Goal: Check status: Check status

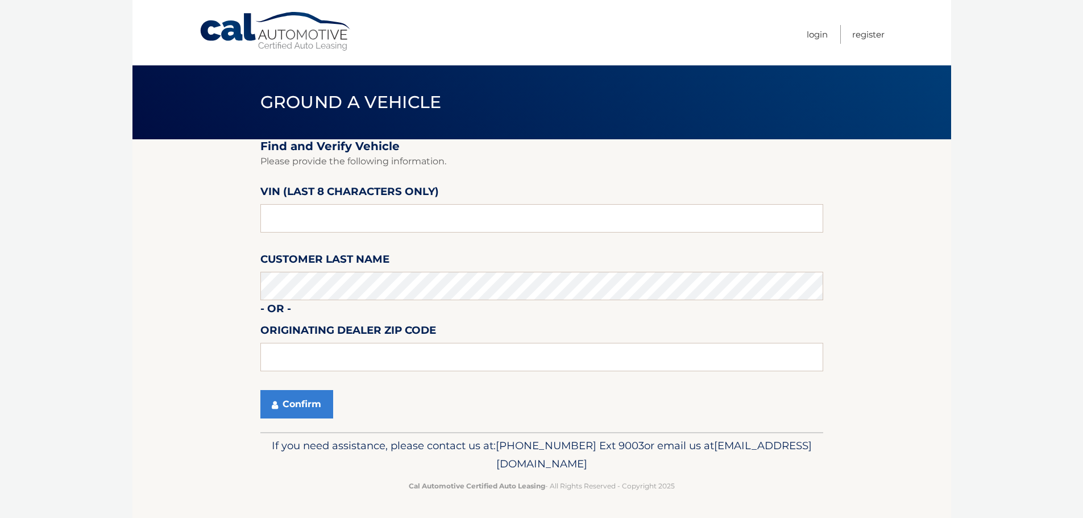
click at [319, 233] on fieldset "Find and Verify Vehicle Please provide the following information. VIN (last 8 c…" at bounding box center [541, 285] width 563 height 293
click at [319, 218] on input "text" at bounding box center [541, 218] width 563 height 28
type input "ns114618"
click at [296, 402] on button "Confirm" at bounding box center [296, 404] width 73 height 28
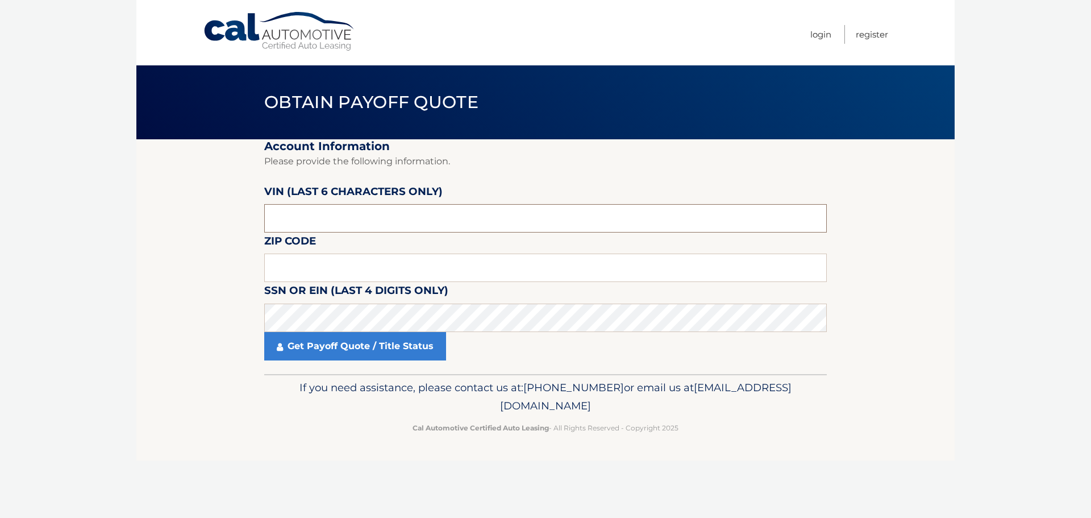
click at [322, 228] on input "text" at bounding box center [545, 218] width 563 height 28
type input "114618"
click at [330, 276] on input "text" at bounding box center [545, 267] width 563 height 28
type input "07901"
click at [327, 361] on fieldset "Account Information Please provide the following information. [PERSON_NAME] (la…" at bounding box center [545, 256] width 563 height 235
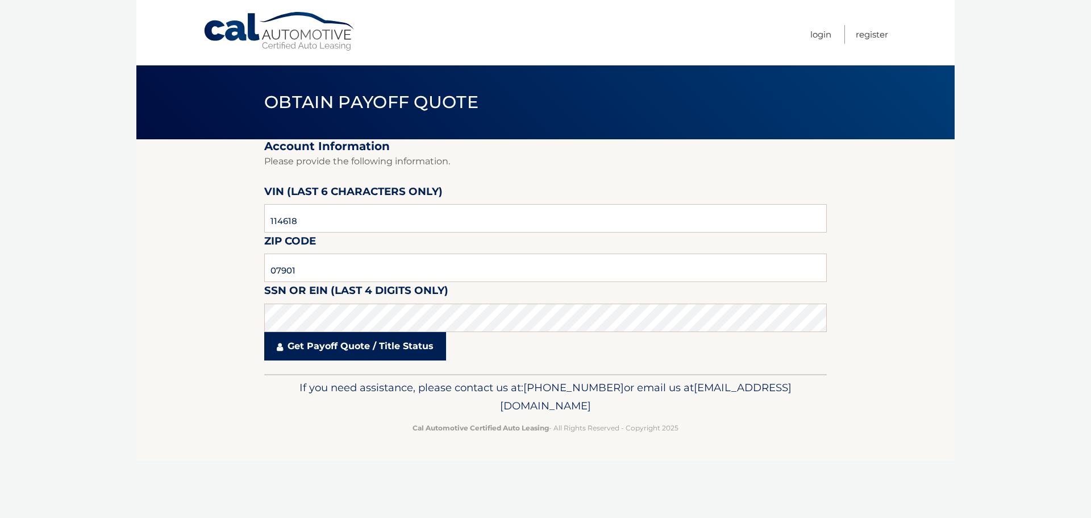
click at [336, 349] on link "Get Payoff Quote / Title Status" at bounding box center [355, 346] width 182 height 28
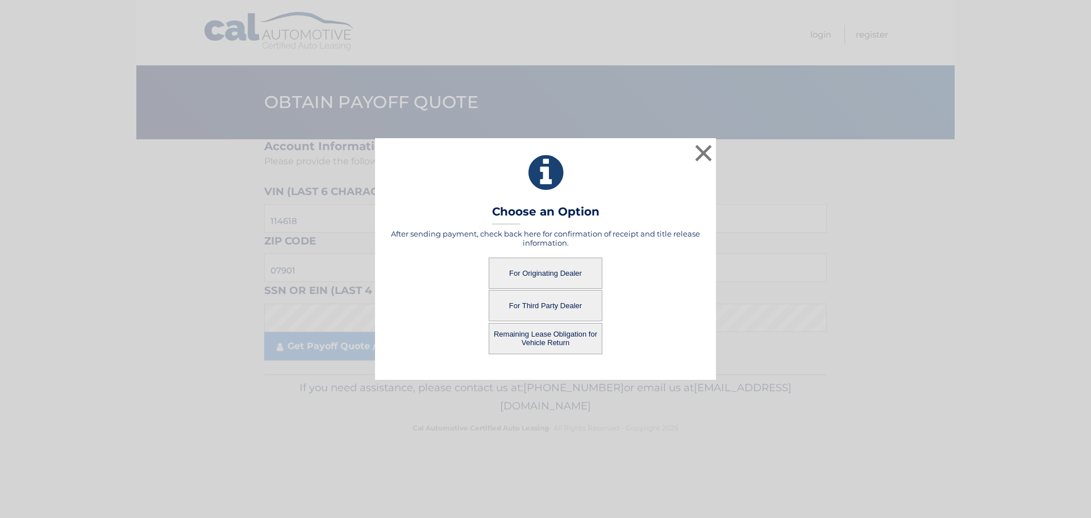
click at [531, 277] on button "For Originating Dealer" at bounding box center [546, 272] width 114 height 31
click at [550, 272] on button "For Originating Dealer" at bounding box center [546, 272] width 114 height 31
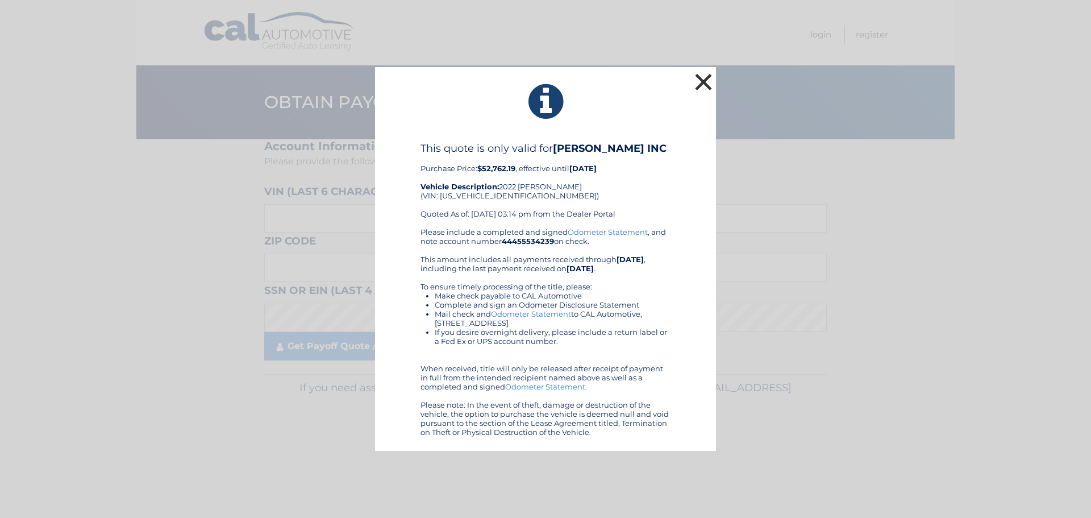
click at [708, 84] on button "×" at bounding box center [703, 81] width 23 height 23
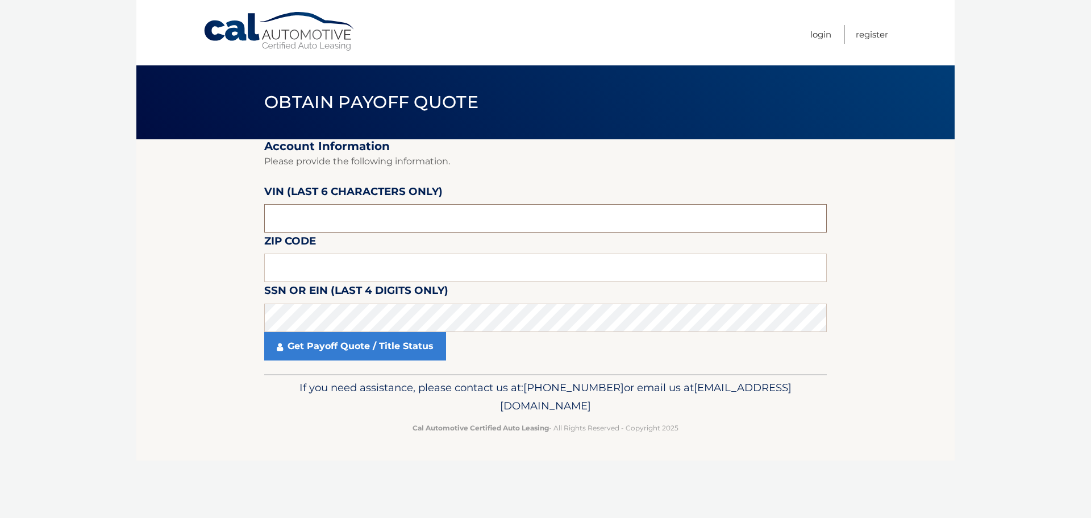
click at [278, 215] on input "text" at bounding box center [545, 218] width 563 height 28
type input "114618"
click at [296, 271] on input "text" at bounding box center [545, 267] width 563 height 28
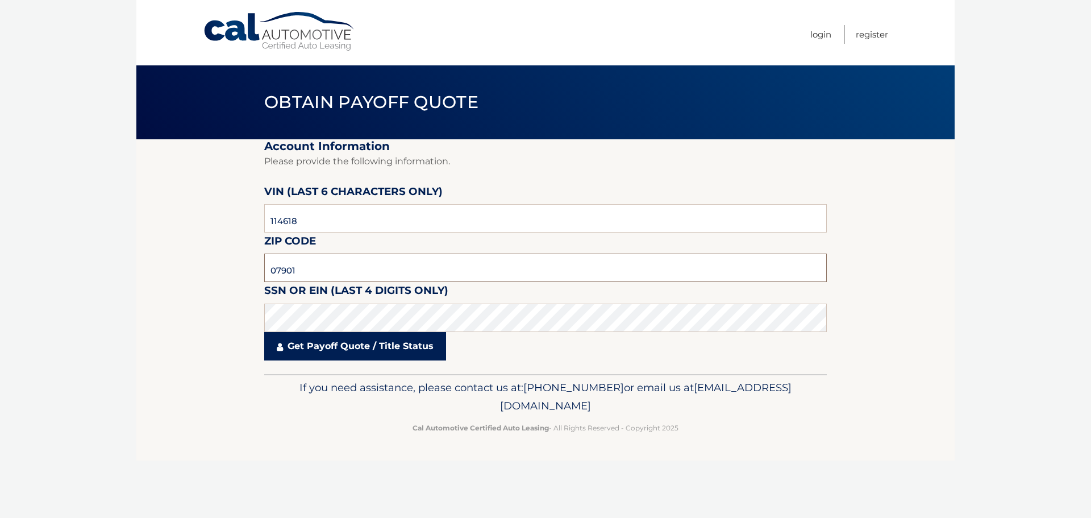
type input "07901"
click at [326, 343] on link "Get Payoff Quote / Title Status" at bounding box center [355, 346] width 182 height 28
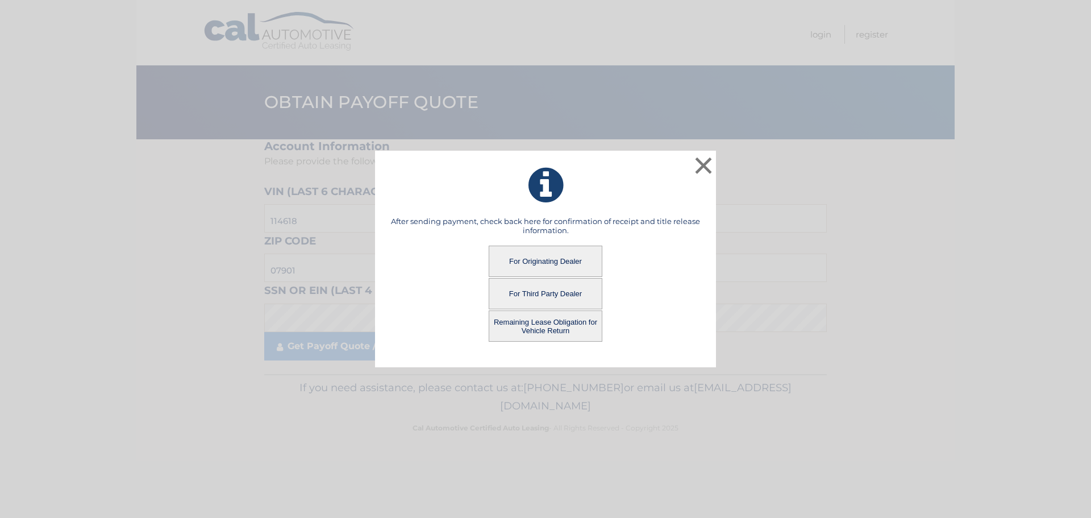
click at [528, 328] on button "Remaining Lease Obligation for Vehicle Return" at bounding box center [546, 325] width 114 height 31
click at [536, 322] on button "Remaining Lease Obligation for Vehicle Return" at bounding box center [546, 325] width 114 height 31
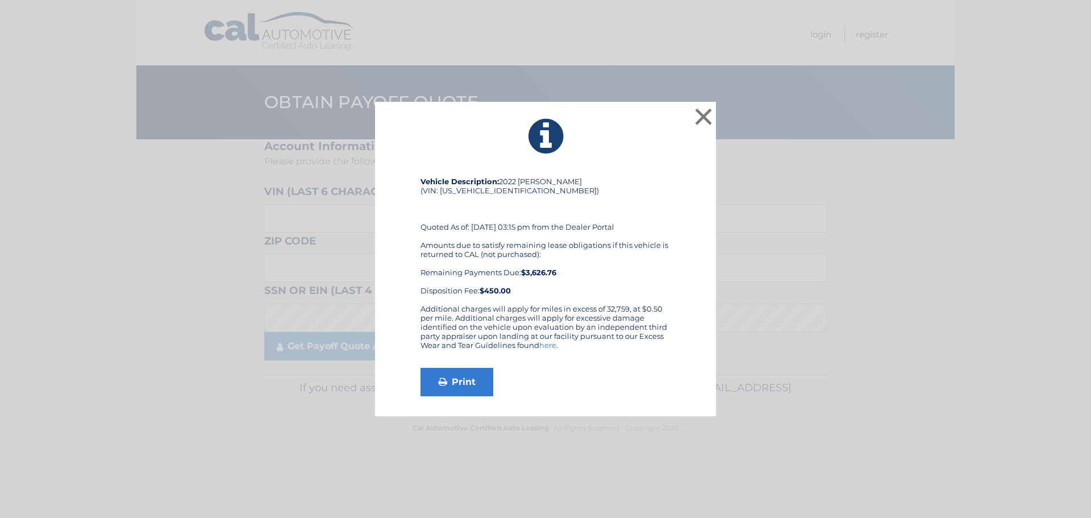
drag, startPoint x: 377, startPoint y: 373, endPoint x: 102, endPoint y: 192, distance: 329.8
drag, startPoint x: 102, startPoint y: 192, endPoint x: 708, endPoint y: 119, distance: 610.2
click at [707, 119] on button "×" at bounding box center [703, 116] width 23 height 23
